Goal: Task Accomplishment & Management: Manage account settings

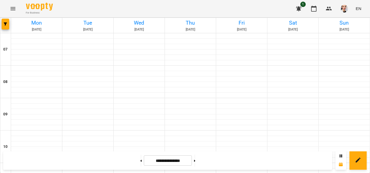
scroll to position [268, 0]
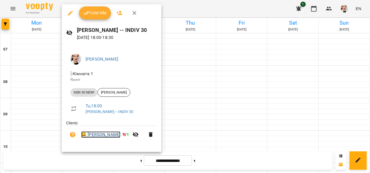
click at [108, 136] on link "😀 [PERSON_NAME] [PERSON_NAME]" at bounding box center [100, 134] width 39 height 6
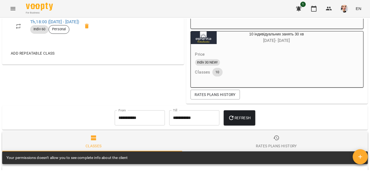
scroll to position [337, 0]
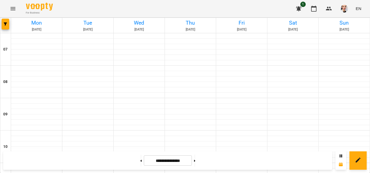
scroll to position [304, 0]
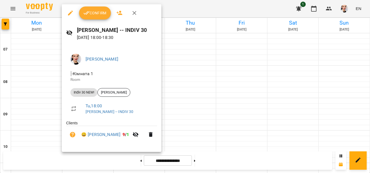
click at [85, 12] on icon "button" at bounding box center [86, 13] width 6 height 6
